Goal: Transaction & Acquisition: Obtain resource

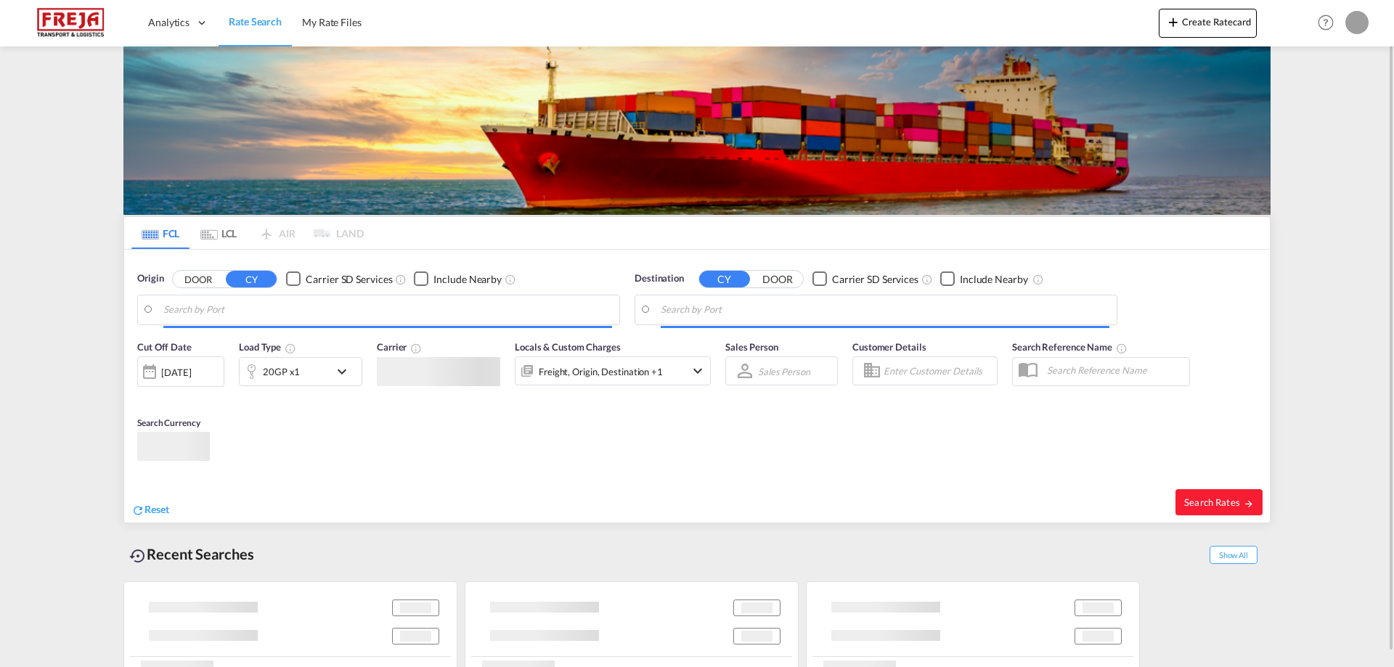
type input "Colombo, LKCMB"
type input "[GEOGRAPHIC_DATA], [GEOGRAPHIC_DATA]"
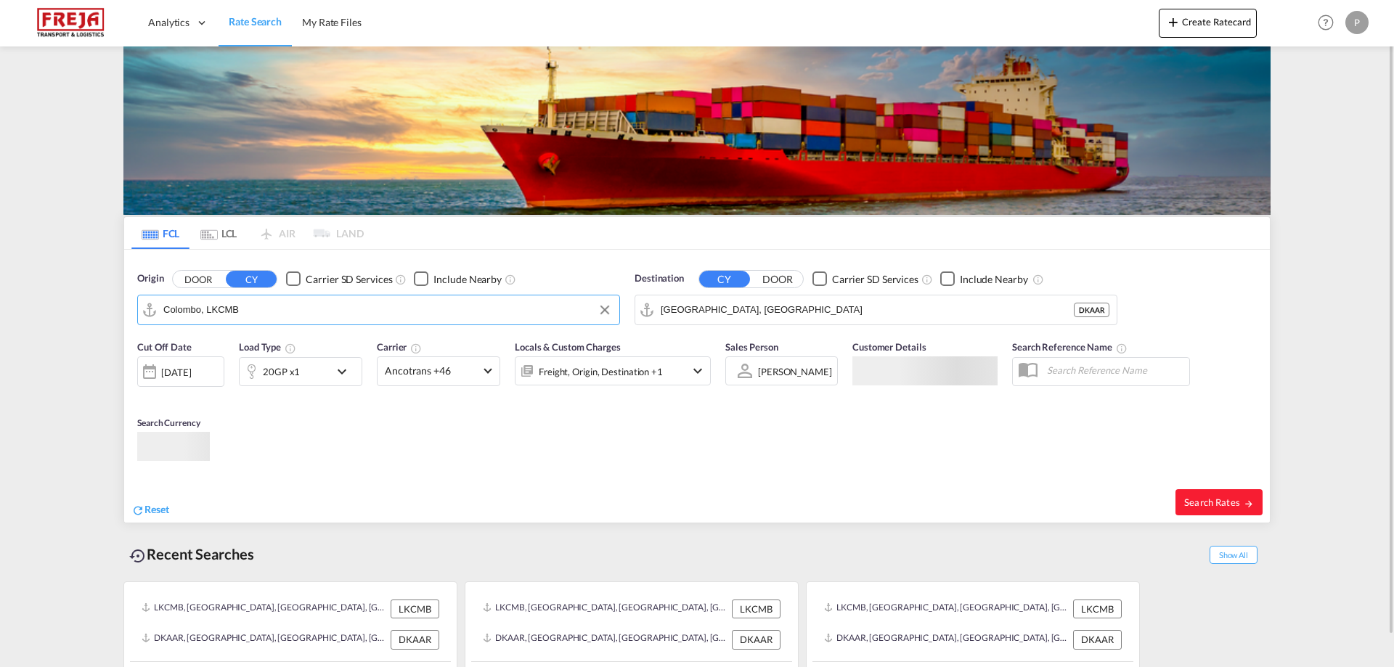
click at [281, 312] on input "Colombo, LKCMB" at bounding box center [387, 310] width 449 height 22
type input "Port Qasim"
click at [262, 307] on input "Port Qasim" at bounding box center [387, 310] width 449 height 22
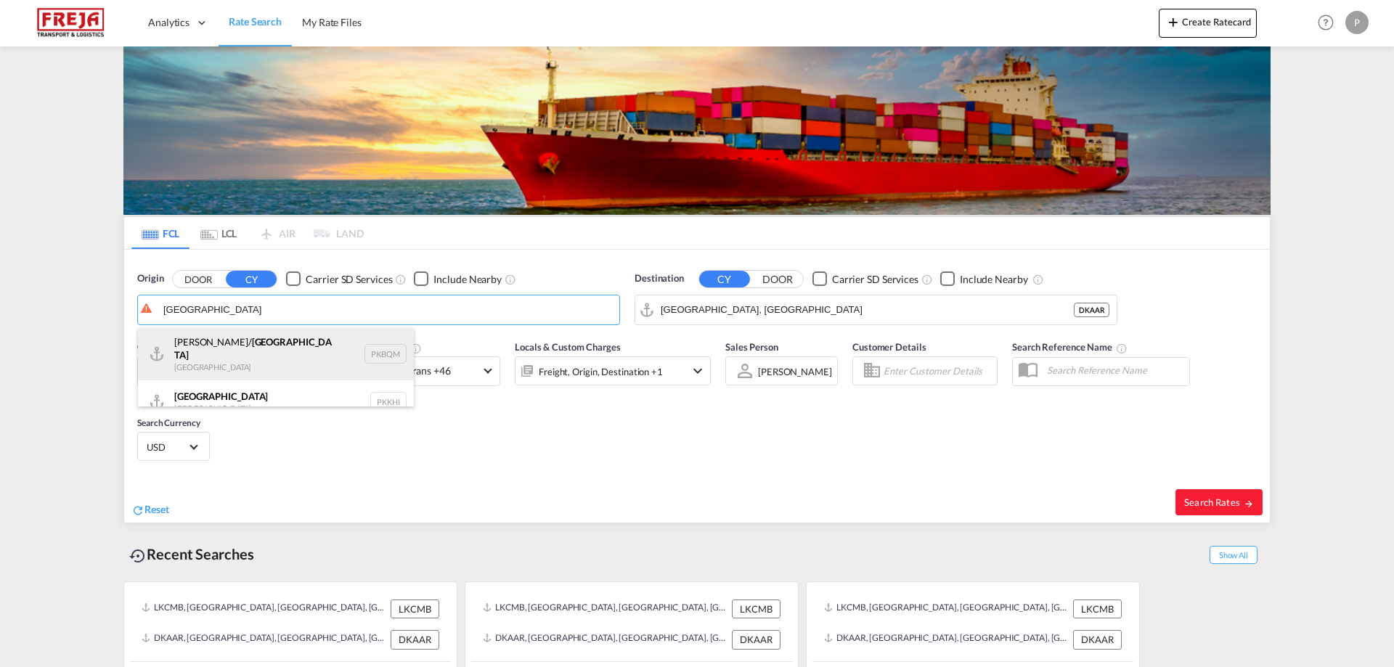
click at [228, 350] on div "[PERSON_NAME]/ [GEOGRAPHIC_DATA] [GEOGRAPHIC_DATA] PKBQM" at bounding box center [276, 354] width 276 height 52
type input "[PERSON_NAME]/[GEOGRAPHIC_DATA], PKBQM"
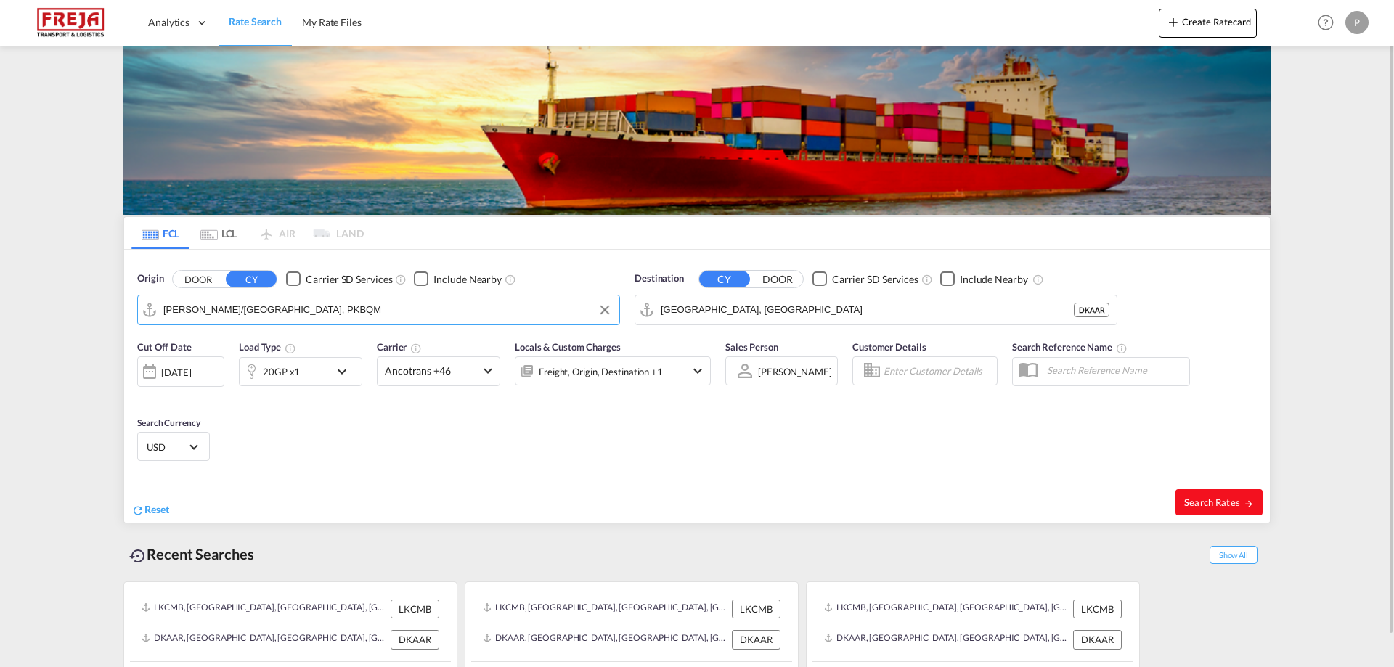
click at [1203, 503] on span "Search Rates" at bounding box center [1219, 503] width 70 height 12
type input "PKBQM to DKAAR / [DATE]"
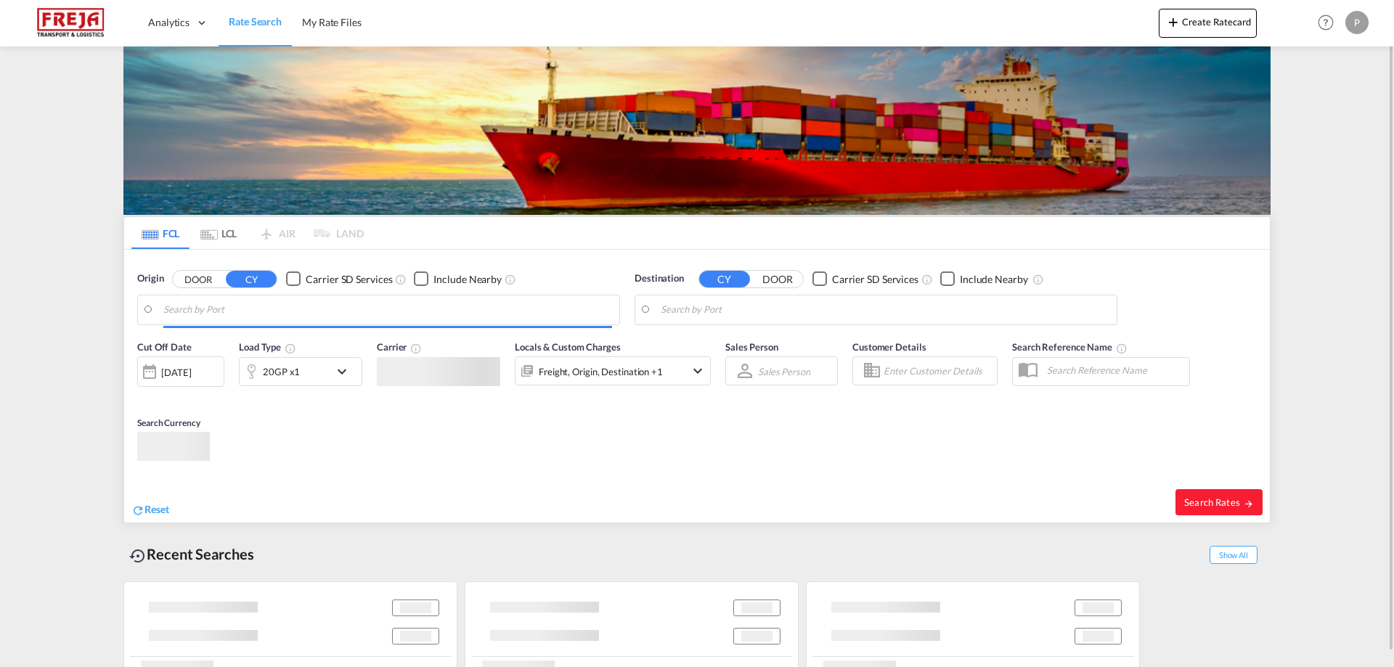
click at [343, 314] on body "Analytics Reports Dashboard Rate Search My Rate Files Analytics" at bounding box center [697, 333] width 1394 height 667
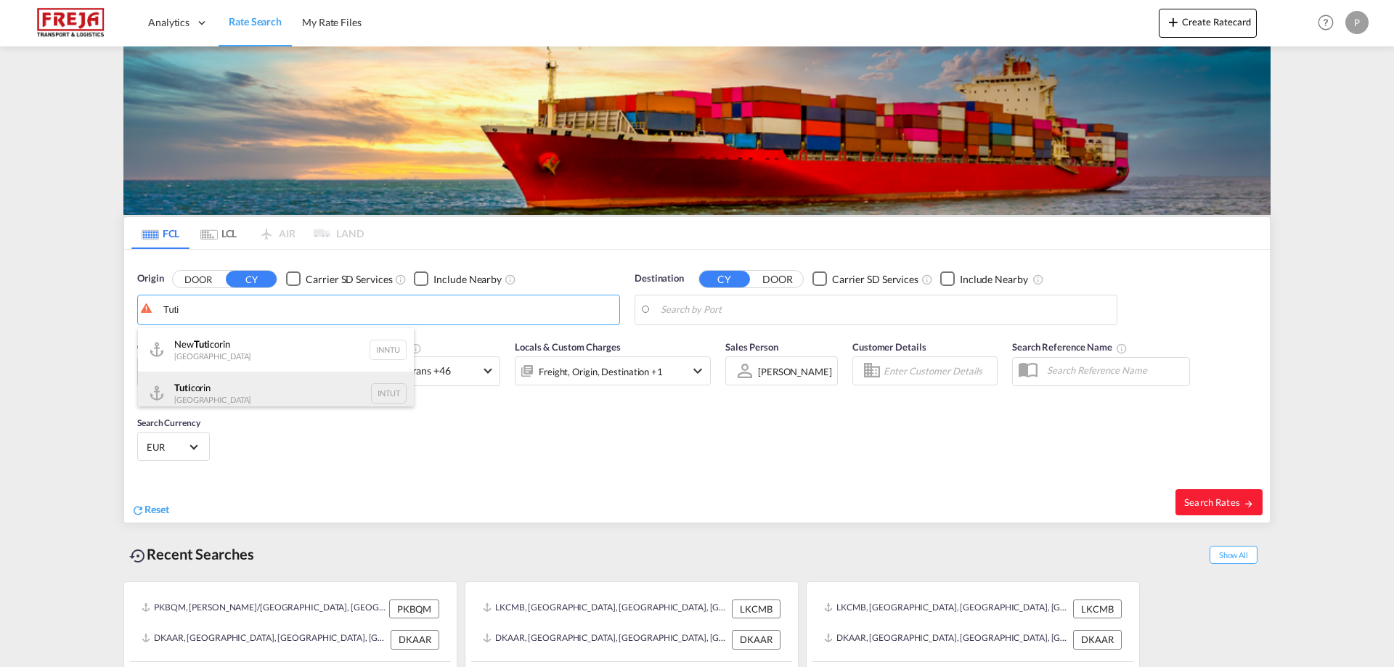
click at [298, 394] on div "Tuti corin India INTUT" at bounding box center [276, 394] width 276 height 44
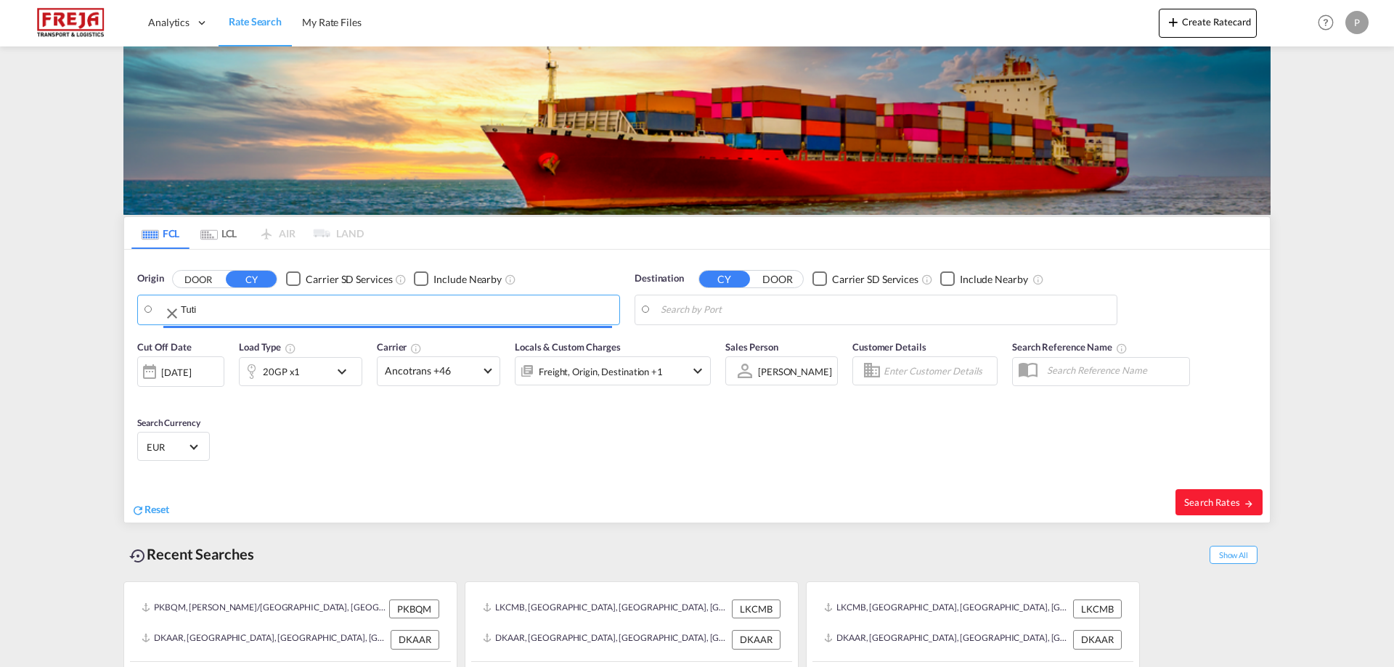
type input "Tuticorin, INTUT"
click at [845, 312] on body "Analytics Reports Dashboard Rate Search My Rate Files Analytics" at bounding box center [697, 333] width 1394 height 667
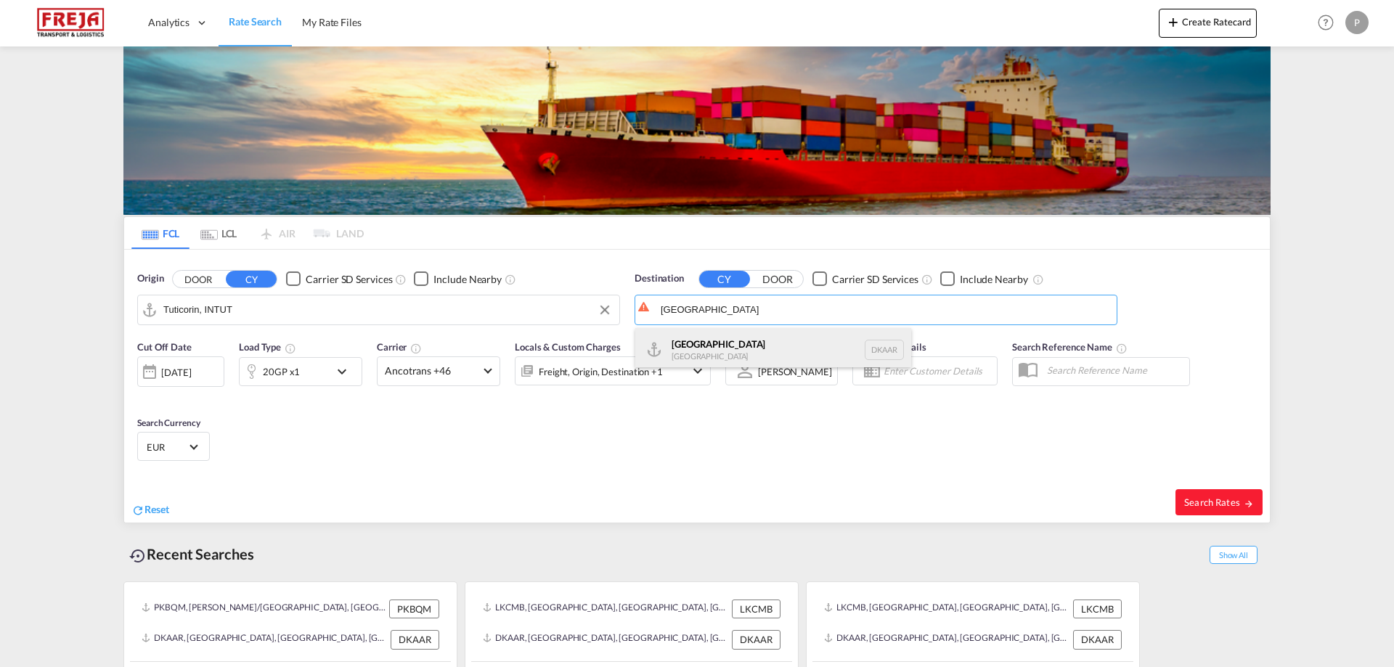
click at [818, 345] on div "Aarhus Denmark DKAAR" at bounding box center [773, 350] width 276 height 44
type input "[GEOGRAPHIC_DATA], [GEOGRAPHIC_DATA]"
click at [1222, 503] on span "Search Rates" at bounding box center [1219, 503] width 70 height 12
type input "INTUT to DKAAR / 2 Oct 2025"
